Goal: Task Accomplishment & Management: Complete application form

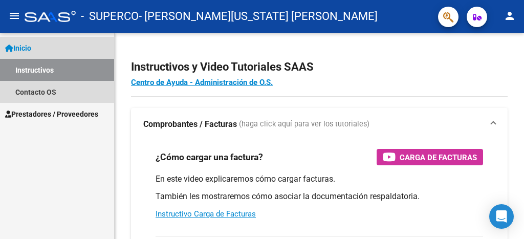
click at [66, 70] on link "Instructivos" at bounding box center [57, 70] width 114 height 22
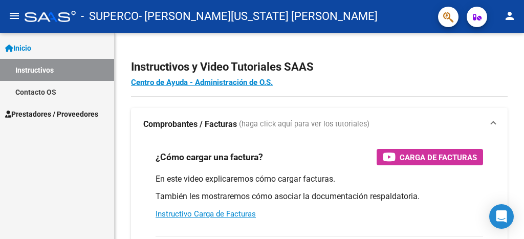
click at [11, 18] on mat-icon "menu" at bounding box center [14, 16] width 12 height 12
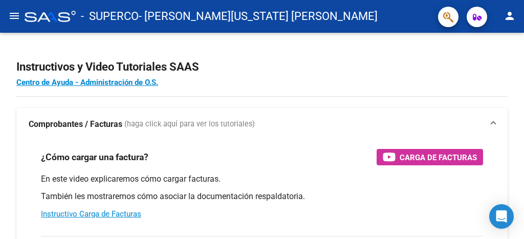
click at [13, 18] on mat-icon "menu" at bounding box center [14, 16] width 12 height 12
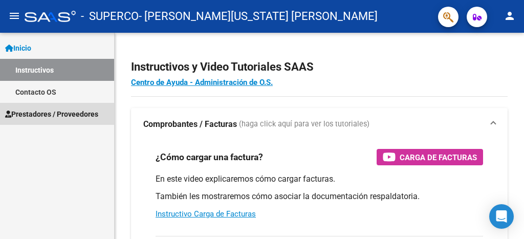
click at [31, 110] on span "Prestadores / Proveedores" at bounding box center [51, 114] width 93 height 11
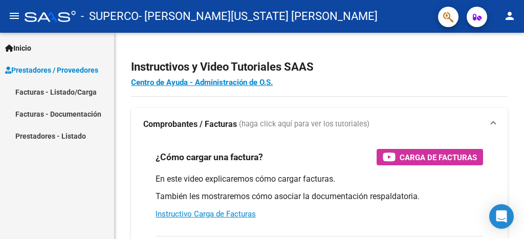
click at [41, 94] on link "Facturas - Listado/Carga" at bounding box center [57, 92] width 114 height 22
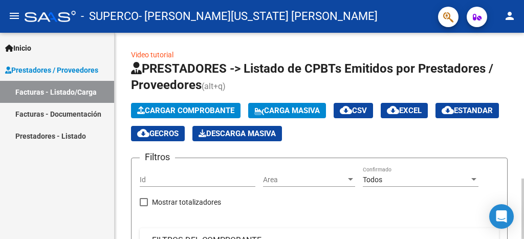
click at [522, 179] on div at bounding box center [523, 209] width 3 height 60
click at [524, 179] on div at bounding box center [523, 209] width 3 height 60
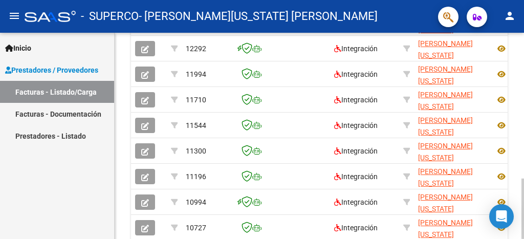
click at [524, 179] on div at bounding box center [523, 209] width 3 height 60
click at [16, 17] on mat-icon "menu" at bounding box center [14, 16] width 12 height 12
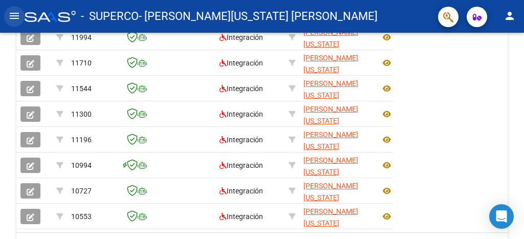
scroll to position [397, 0]
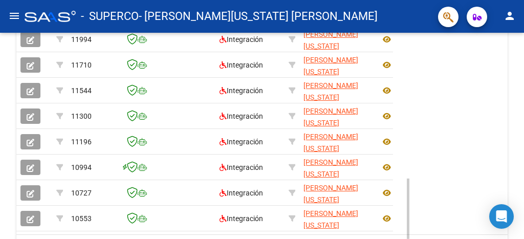
click at [410, 179] on div at bounding box center [408, 209] width 3 height 60
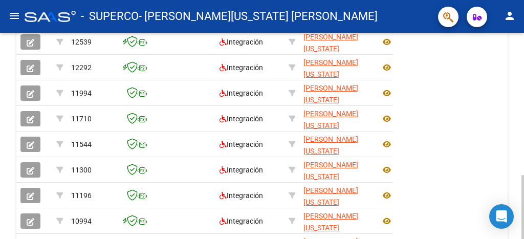
drag, startPoint x: 409, startPoint y: 161, endPoint x: 406, endPoint y: 123, distance: 37.9
click at [406, 121] on div "ID CAE Facturado x Orden De Area Razón Social CPBT Monto Fecha Cpbt Días desde …" at bounding box center [261, 153] width 491 height 323
click at [520, 113] on div "Video tutorial PRESTADORES -> Listado de CPBTs Emitidos por Prestadores / Prove…" at bounding box center [263, 18] width 527 height 658
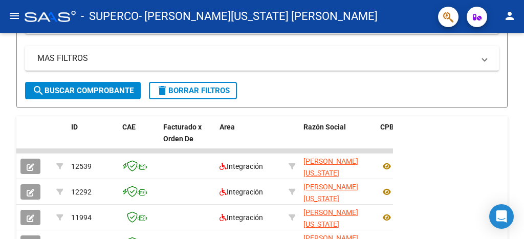
click at [17, 19] on mat-icon "menu" at bounding box center [14, 16] width 12 height 12
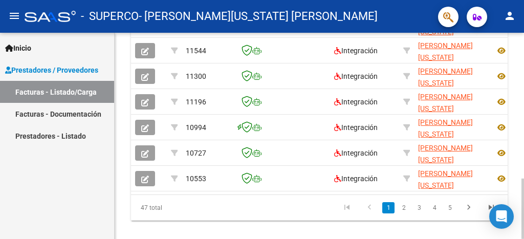
scroll to position [483, 0]
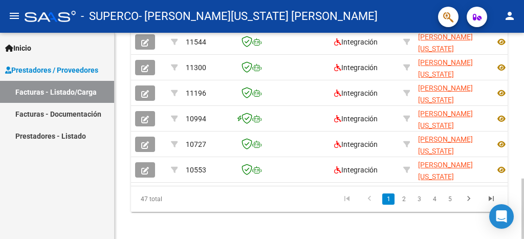
click at [524, 201] on div at bounding box center [523, 209] width 3 height 60
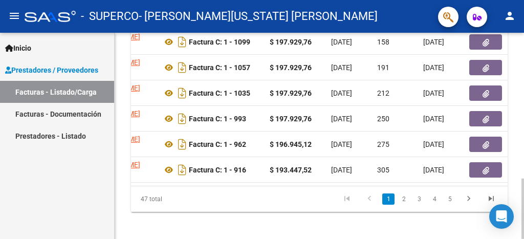
scroll to position [0, 335]
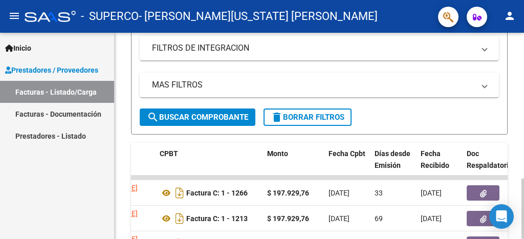
click at [520, 108] on div "Video tutorial PRESTADORES -> Listado de CPBTs Emitidos por Prestadores / Prove…" at bounding box center [321, 150] width 412 height 695
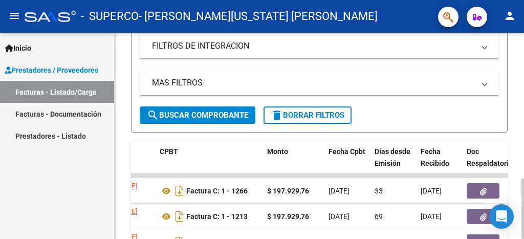
click at [524, 179] on div at bounding box center [523, 209] width 3 height 60
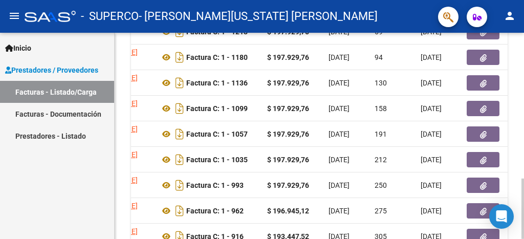
scroll to position [453, 0]
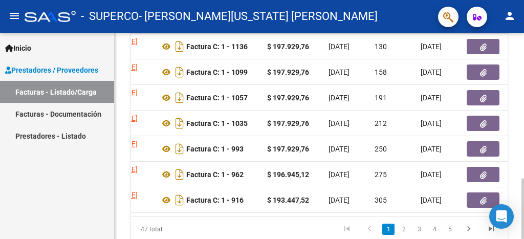
click at [524, 201] on div at bounding box center [523, 209] width 3 height 60
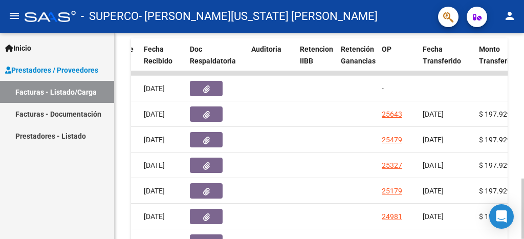
scroll to position [421, 0]
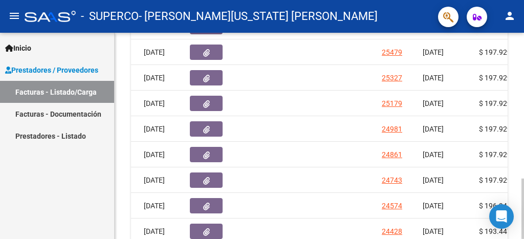
click at [524, 179] on div at bounding box center [523, 209] width 3 height 60
click at [524, 184] on div at bounding box center [523, 209] width 3 height 60
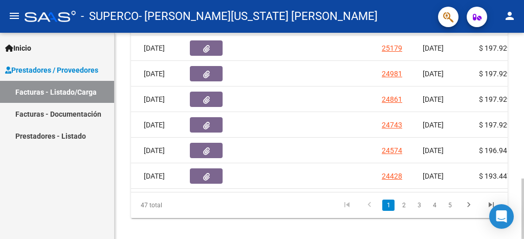
click at [523, 193] on div at bounding box center [523, 209] width 3 height 60
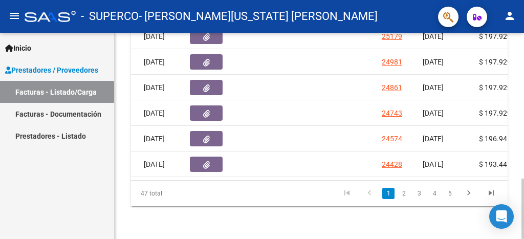
drag, startPoint x: 294, startPoint y: 196, endPoint x: 321, endPoint y: 189, distance: 28.4
click at [324, 191] on datatable-pager "1 2 3 4 5" at bounding box center [356, 193] width 293 height 17
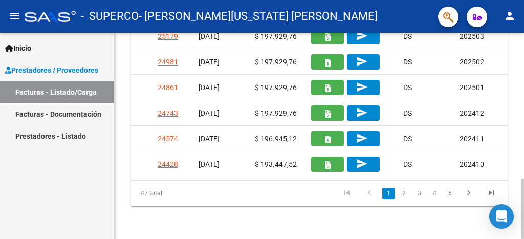
scroll to position [0, 852]
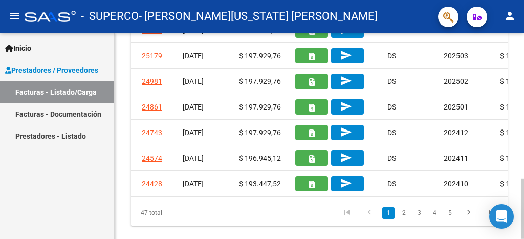
click at [524, 199] on div at bounding box center [523, 209] width 3 height 60
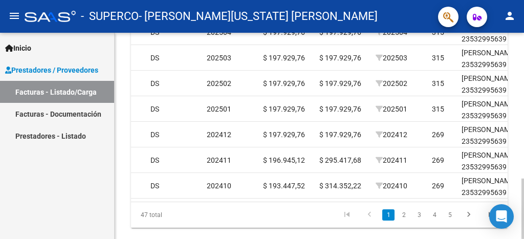
scroll to position [318, 0]
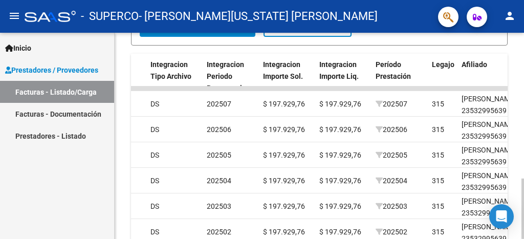
click at [524, 179] on div at bounding box center [523, 209] width 3 height 60
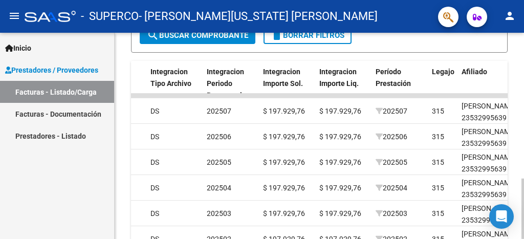
click at [524, 179] on div at bounding box center [523, 209] width 3 height 60
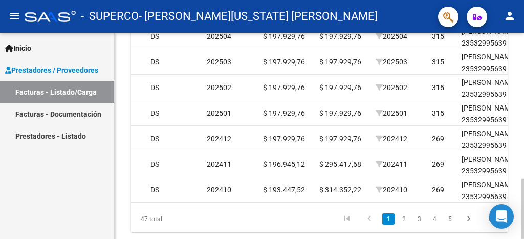
scroll to position [468, 0]
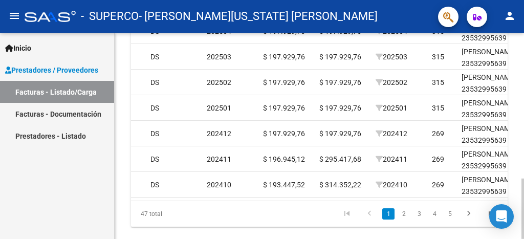
click at [524, 196] on div at bounding box center [523, 209] width 3 height 60
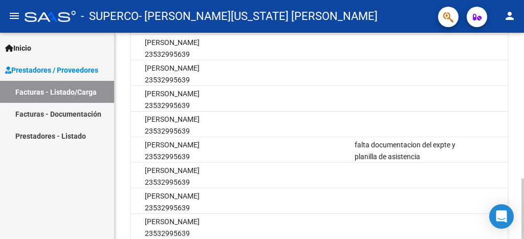
scroll to position [485, 0]
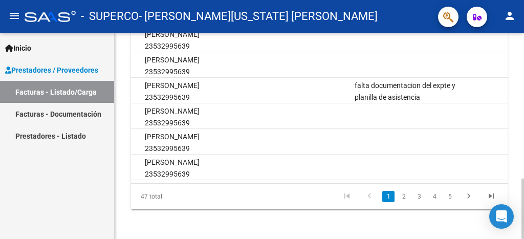
click at [524, 212] on div at bounding box center [523, 209] width 3 height 60
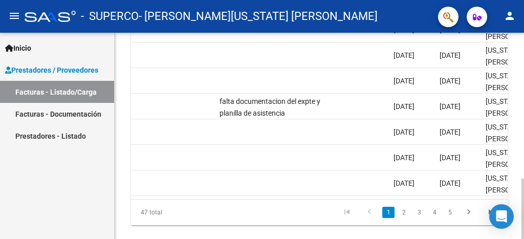
scroll to position [497, 0]
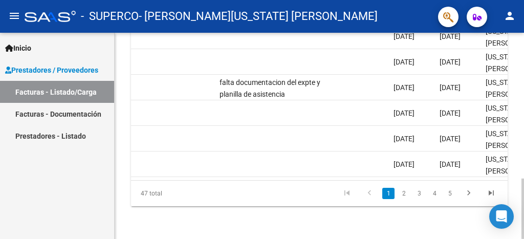
click at [524, 211] on div at bounding box center [523, 209] width 3 height 60
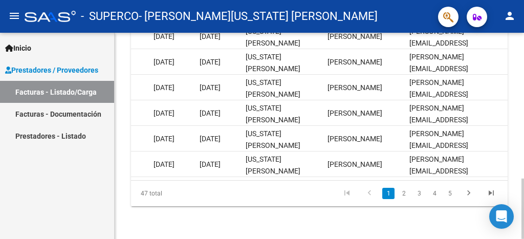
scroll to position [195, 0]
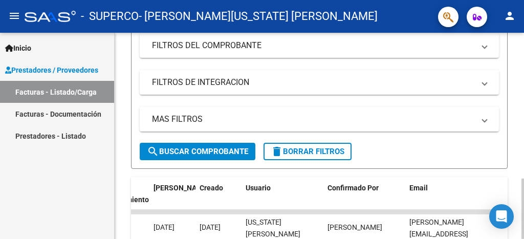
click at [522, 179] on div at bounding box center [523, 209] width 3 height 60
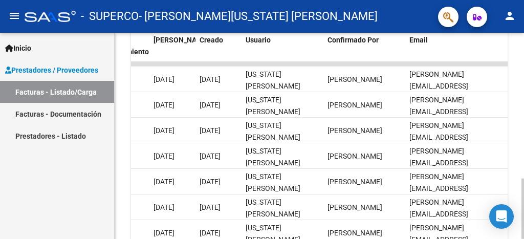
scroll to position [0, 0]
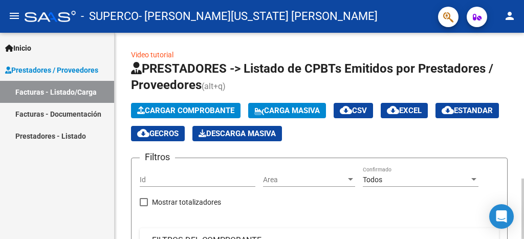
click at [512, 20] on div "menu - SUPERCO - [PERSON_NAME][US_STATE] [PERSON_NAME] person Inicio Instructiv…" at bounding box center [262, 119] width 524 height 239
click at [185, 110] on span "Cargar Comprobante" at bounding box center [185, 110] width 97 height 9
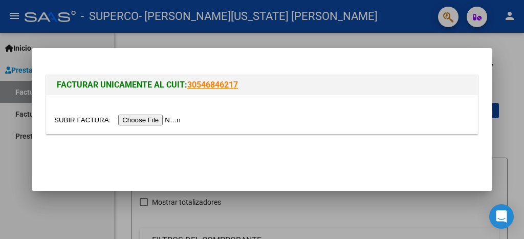
click at [145, 118] on input "file" at bounding box center [119, 120] width 130 height 11
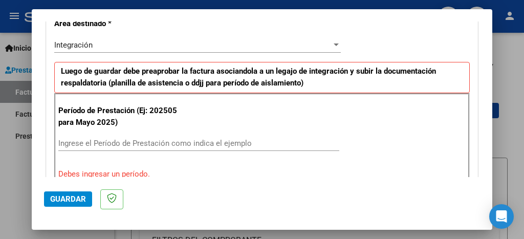
scroll to position [263, 0]
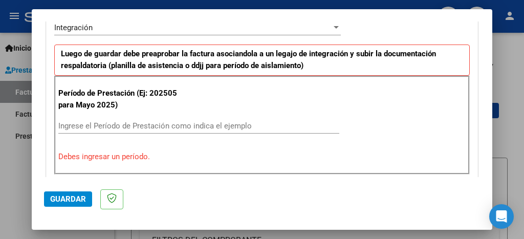
click at [118, 127] on input "Ingrese el Período de Prestación como indica el ejemplo" at bounding box center [198, 125] width 281 height 9
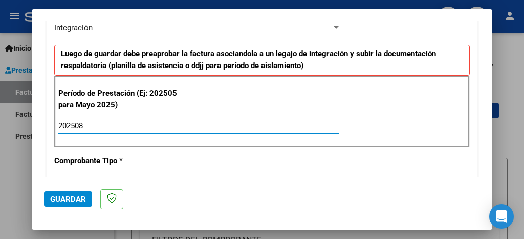
type input "202508"
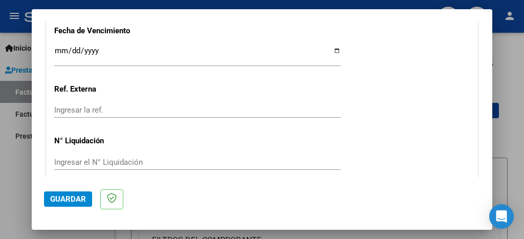
scroll to position [764, 0]
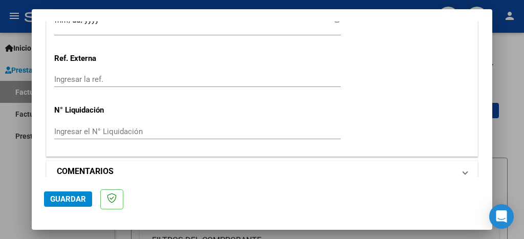
click at [463, 165] on span at bounding box center [465, 171] width 4 height 12
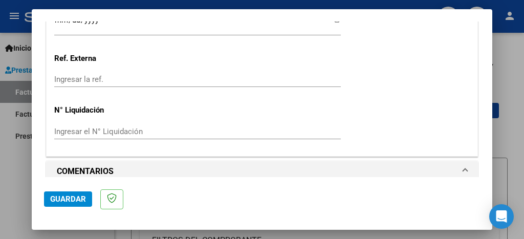
scroll to position [863, 0]
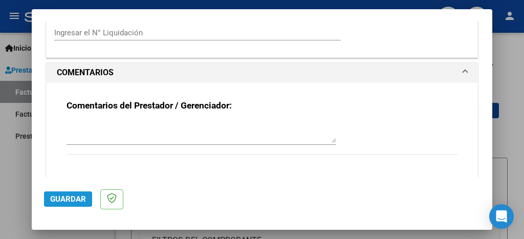
click at [82, 201] on span "Guardar" at bounding box center [68, 199] width 36 height 9
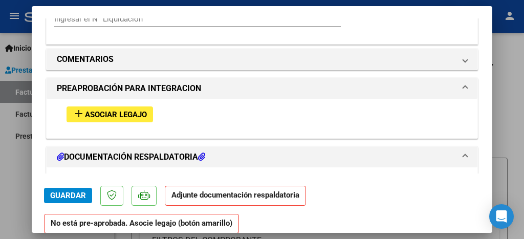
scroll to position [870, 0]
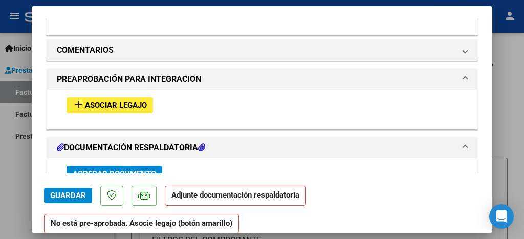
click at [104, 101] on span "Asociar Legajo" at bounding box center [116, 105] width 62 height 9
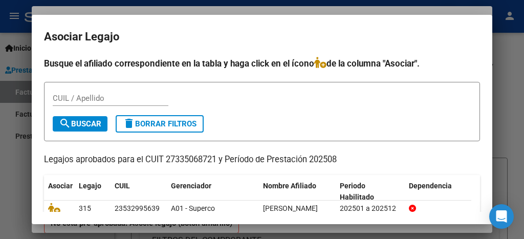
scroll to position [60, 0]
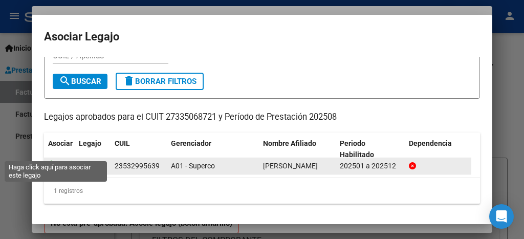
click at [57, 160] on icon at bounding box center [54, 165] width 12 height 11
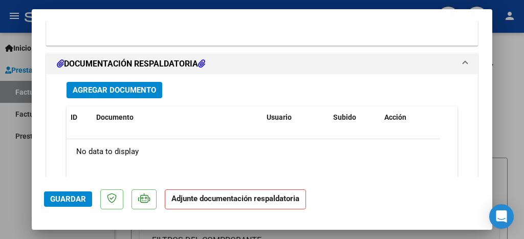
scroll to position [1106, 0]
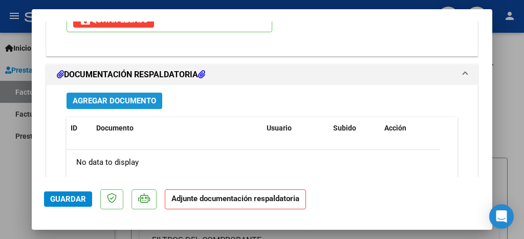
click at [105, 97] on span "Agregar Documento" at bounding box center [114, 101] width 83 height 9
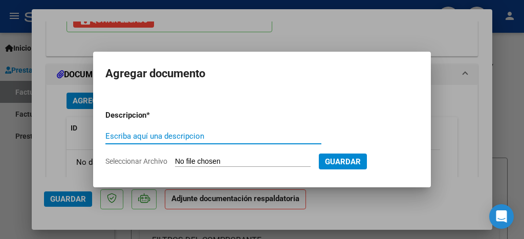
click at [133, 135] on input "Escriba aquí una descripcion" at bounding box center [213, 136] width 216 height 9
type input "ASISTENCIA [PERSON_NAME]"
click at [226, 164] on input "Seleccionar Archivo" at bounding box center [243, 162] width 136 height 10
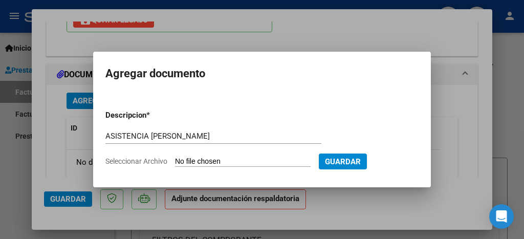
type input "C:\fakepath\[PERSON_NAME].pdf"
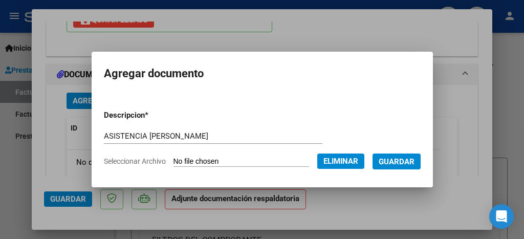
click at [388, 164] on span "Guardar" at bounding box center [397, 161] width 36 height 9
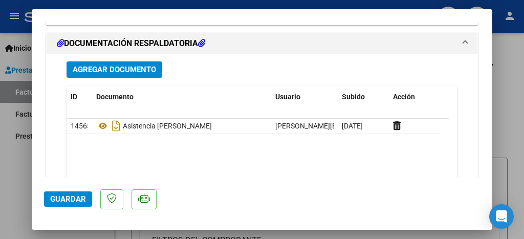
scroll to position [1143, 0]
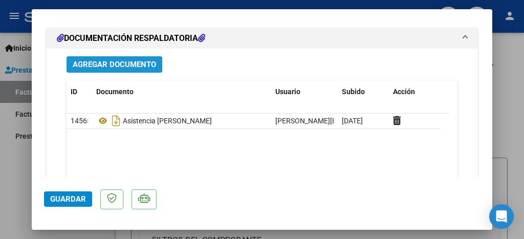
click at [131, 60] on span "Agregar Documento" at bounding box center [114, 64] width 83 height 9
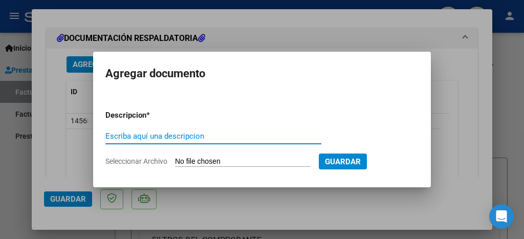
click at [167, 137] on input "Escriba aquí una descripcion" at bounding box center [213, 136] width 216 height 9
type input "ASISTENCIA"
click at [226, 163] on input "Seleccionar Archivo" at bounding box center [243, 162] width 136 height 10
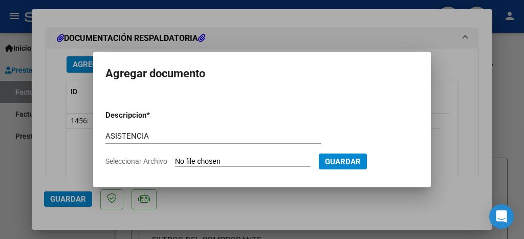
click at [464, 98] on div at bounding box center [262, 119] width 524 height 239
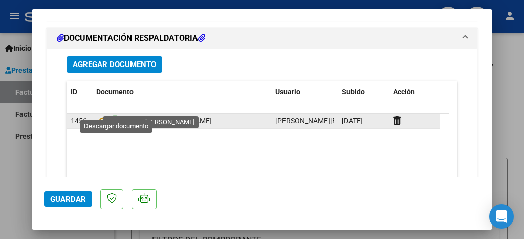
click at [114, 113] on icon "Descargar documento" at bounding box center [116, 121] width 13 height 16
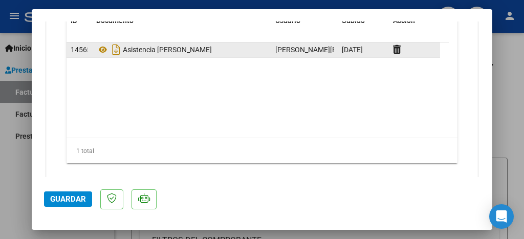
scroll to position [1219, 0]
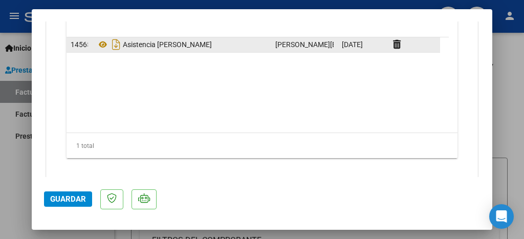
click at [70, 198] on span "Guardar" at bounding box center [68, 199] width 36 height 9
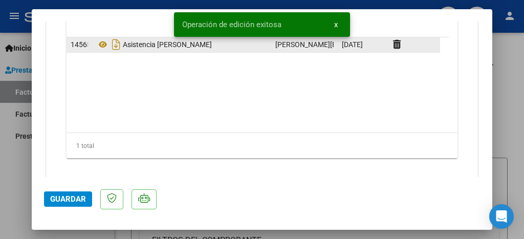
click at [70, 198] on span "Guardar" at bounding box center [68, 199] width 36 height 9
click at [507, 86] on div at bounding box center [262, 119] width 524 height 239
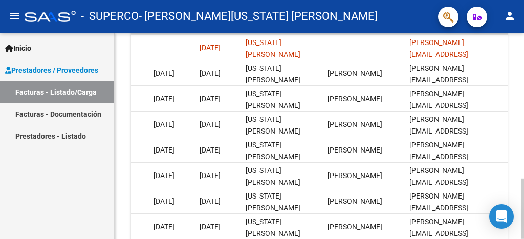
scroll to position [497, 0]
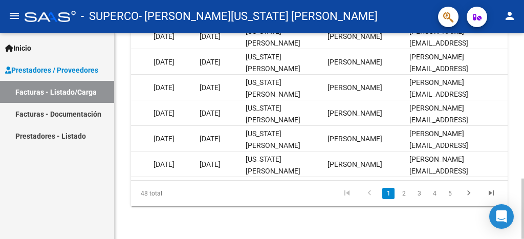
click at [524, 215] on div at bounding box center [523, 209] width 3 height 60
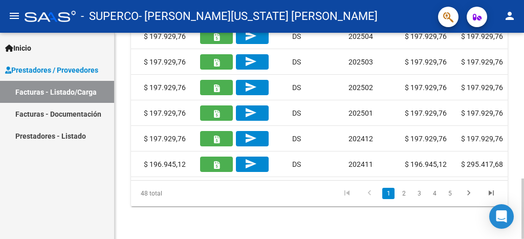
scroll to position [0, 935]
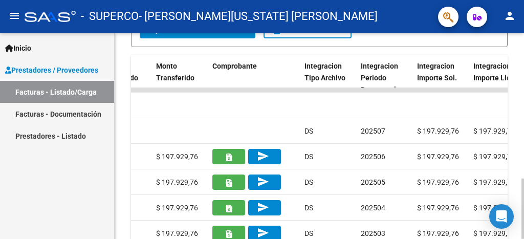
click at [524, 179] on div at bounding box center [523, 209] width 3 height 60
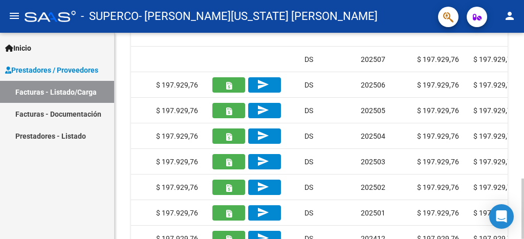
scroll to position [497, 0]
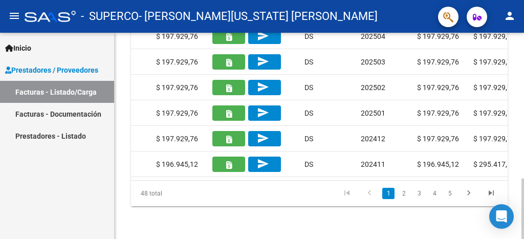
click at [524, 239] on html "menu - SUPERCO - [PERSON_NAME][US_STATE] [PERSON_NAME] person Inicio Instructiv…" at bounding box center [262, 119] width 524 height 239
